Goal: Find contact information: Find contact information

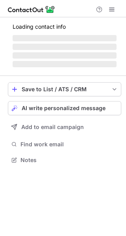
scroll to position [152, 126]
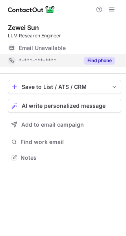
click at [96, 60] on button "Find phone" at bounding box center [99, 61] width 31 height 8
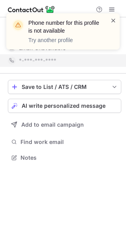
click at [112, 19] on span at bounding box center [113, 21] width 6 height 8
